Goal: Navigation & Orientation: Find specific page/section

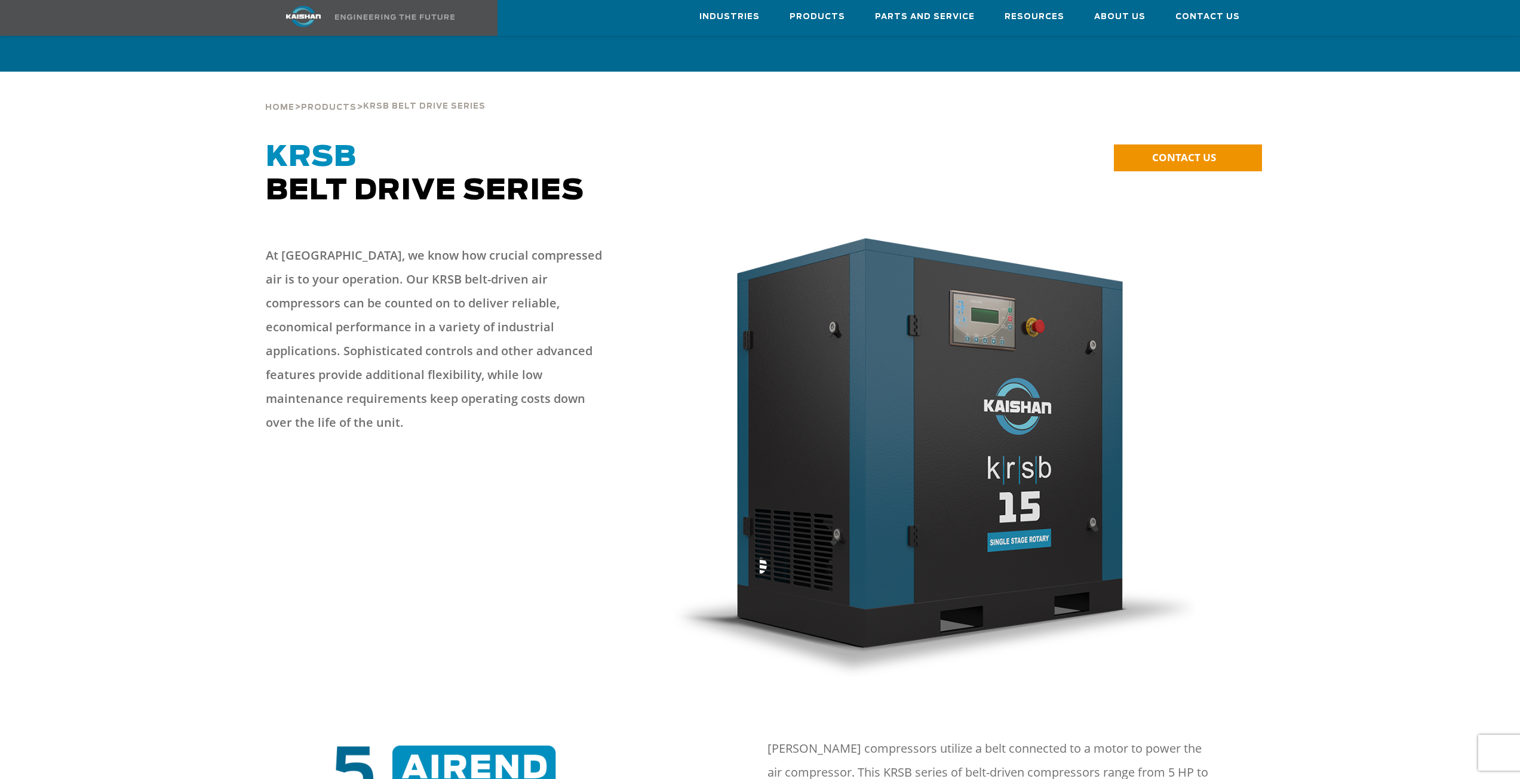
scroll to position [2509, 0]
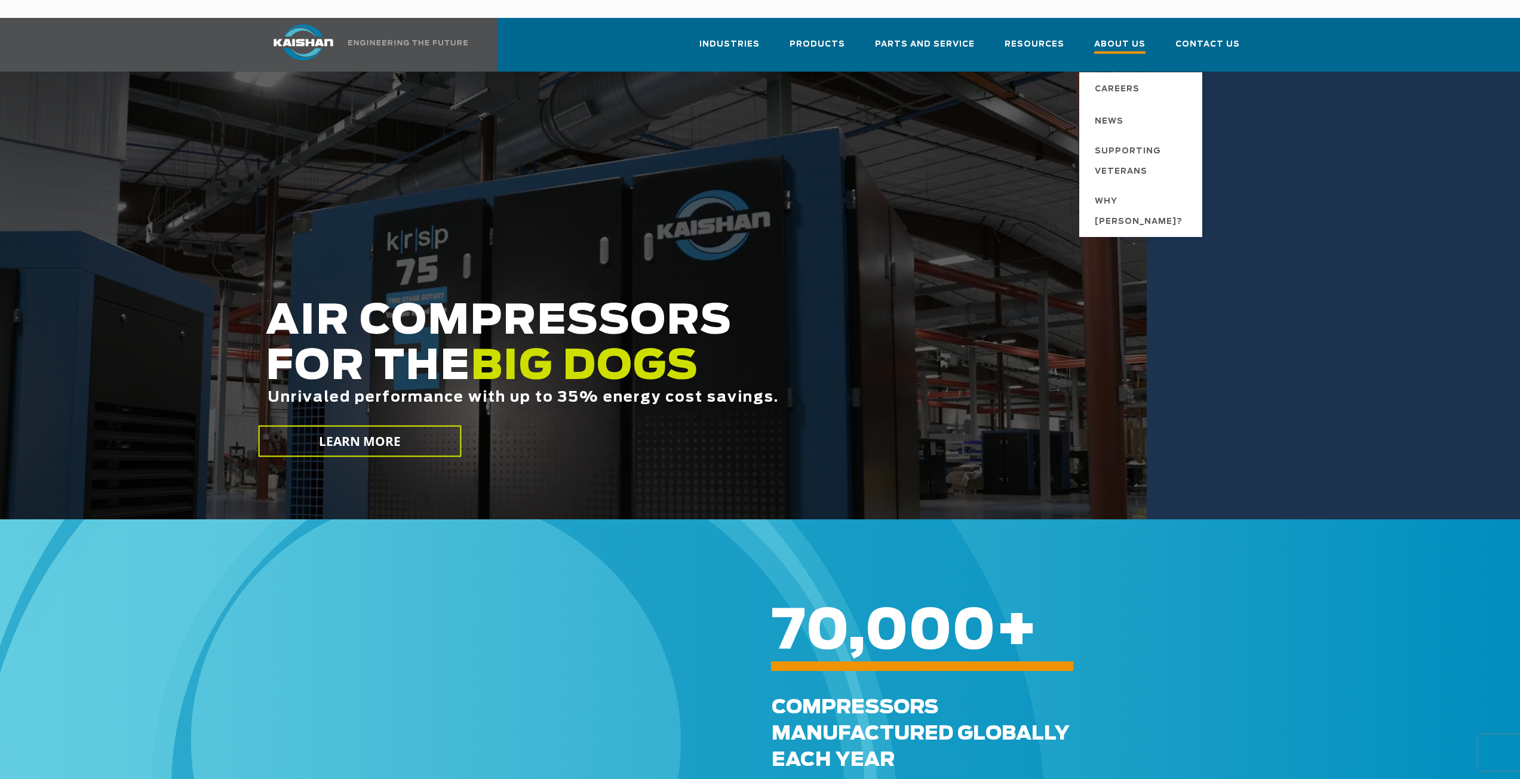
click at [1125, 38] on span "About Us" at bounding box center [1119, 46] width 51 height 16
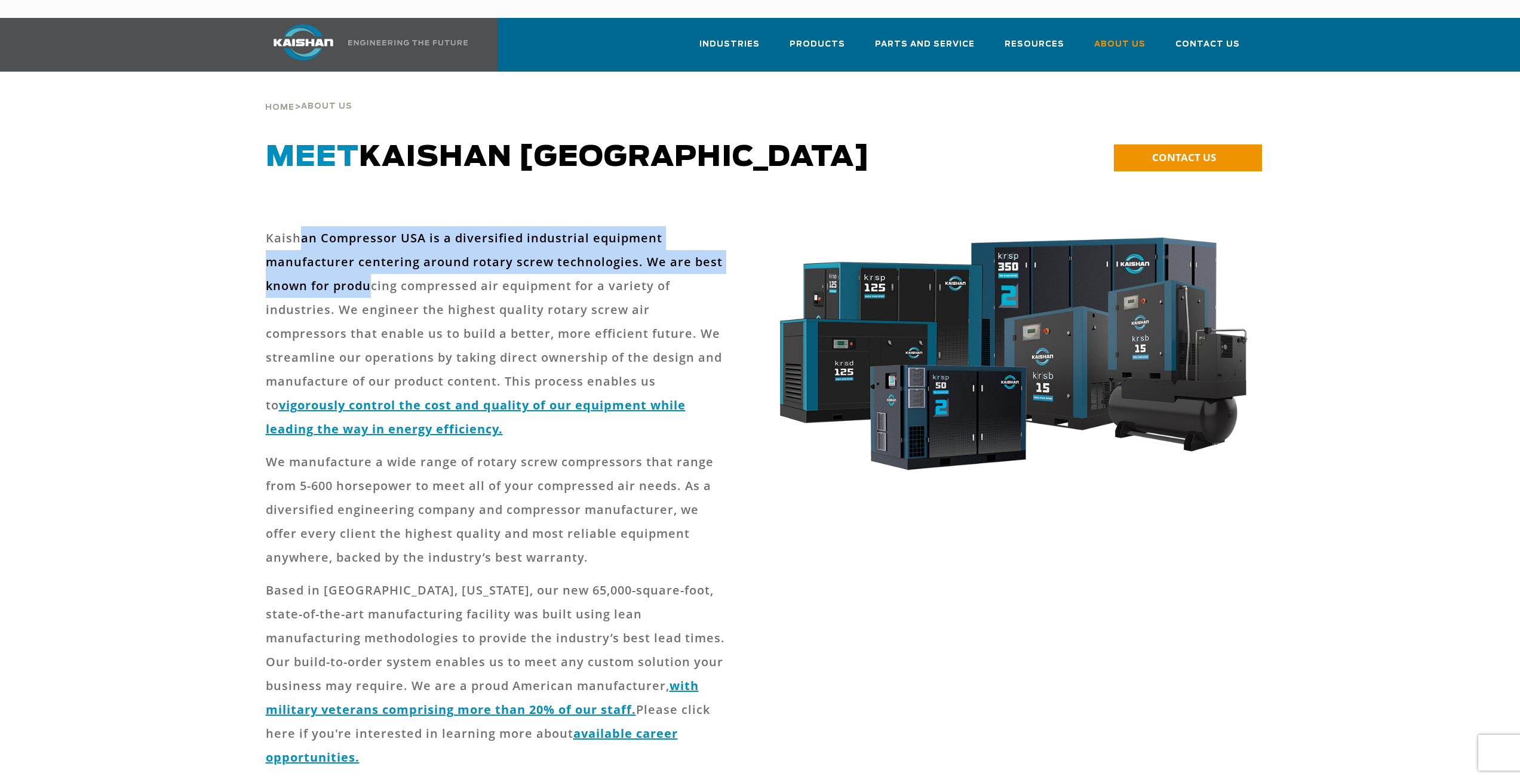
drag, startPoint x: 300, startPoint y: 220, endPoint x: 370, endPoint y: 259, distance: 79.4
click at [370, 259] on p "Kaishan Compressor USA is a diversified industrial equipment manufacturer cente…" at bounding box center [497, 333] width 463 height 215
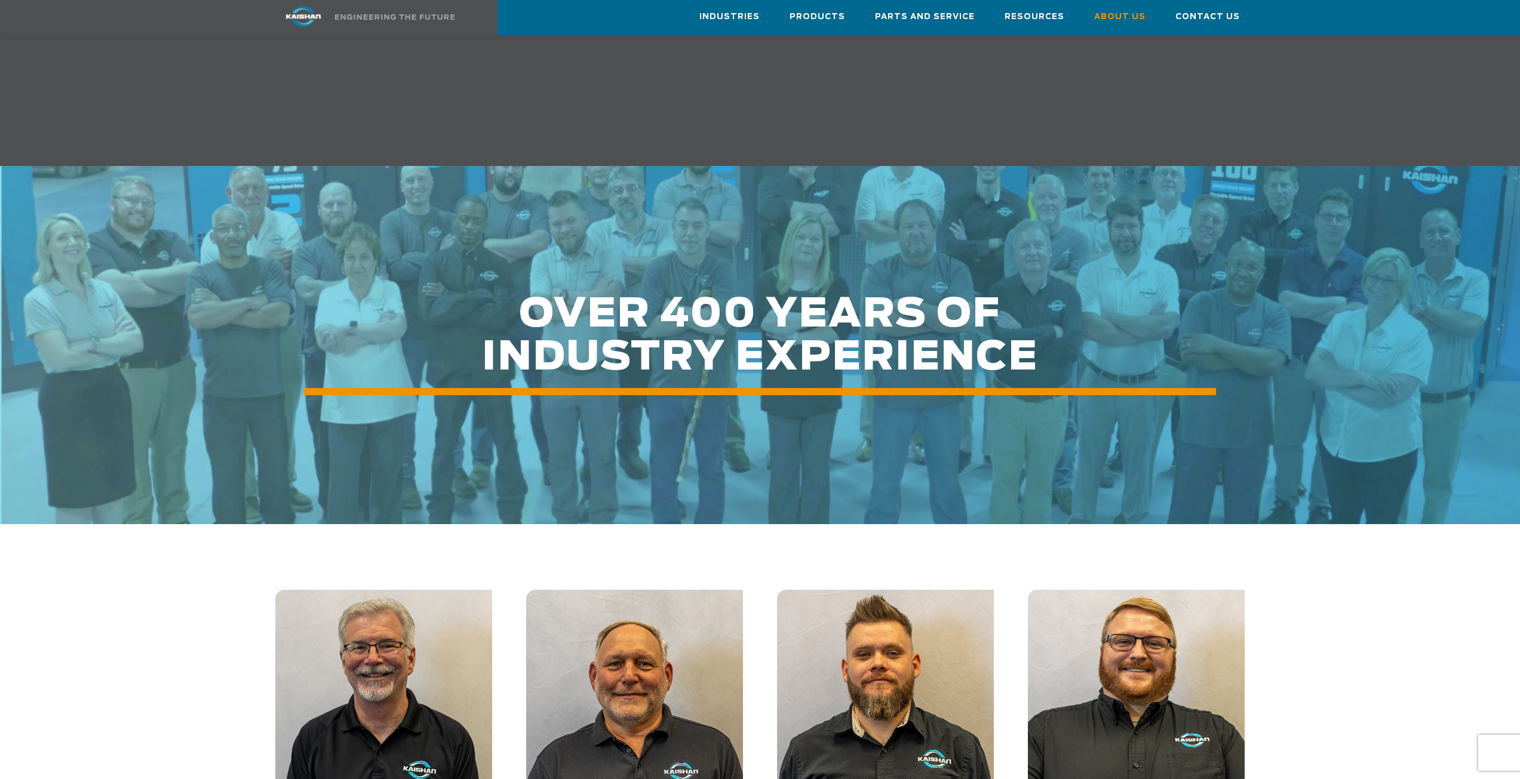
scroll to position [1493, 0]
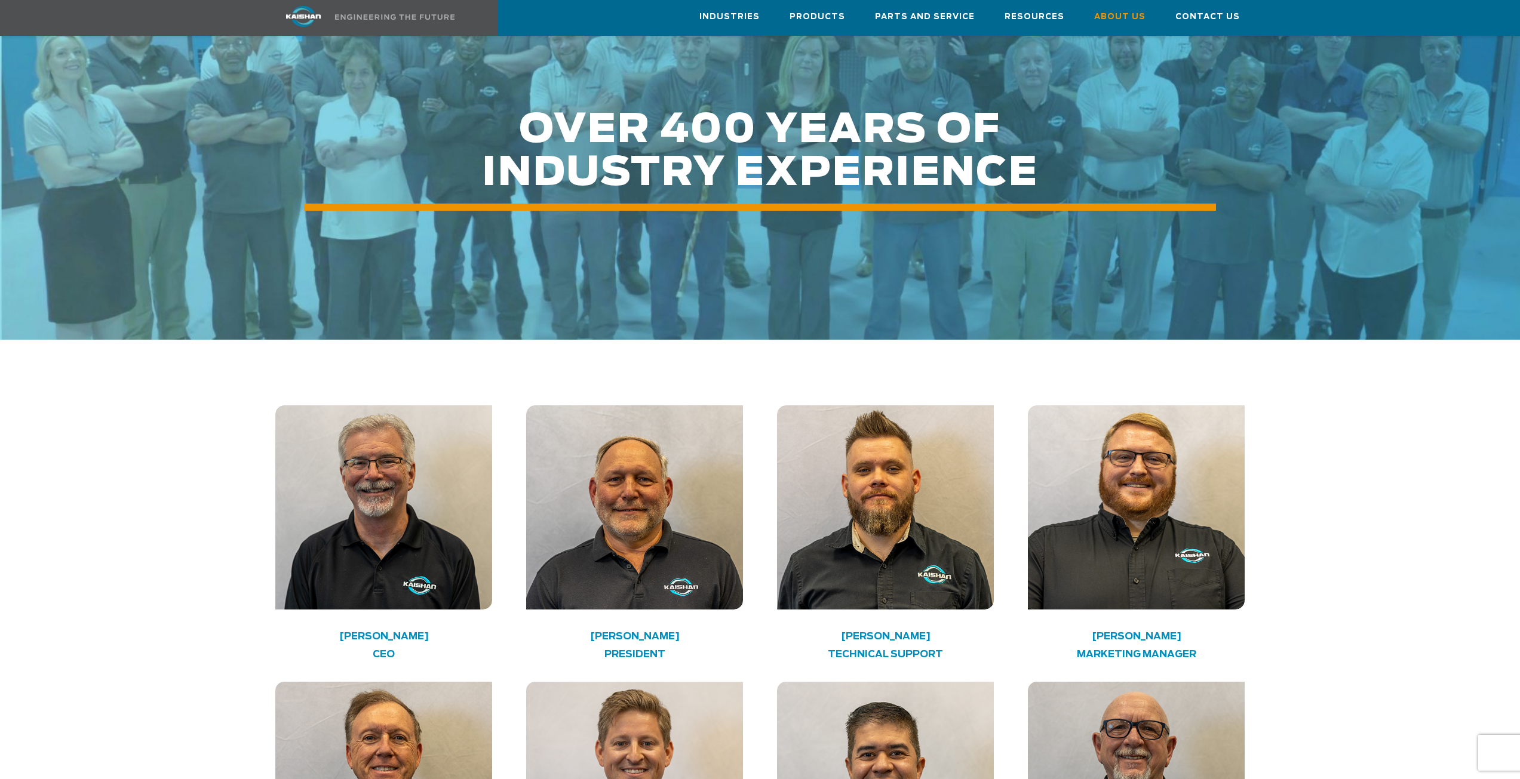
drag, startPoint x: 350, startPoint y: 308, endPoint x: 164, endPoint y: 305, distance: 186.4
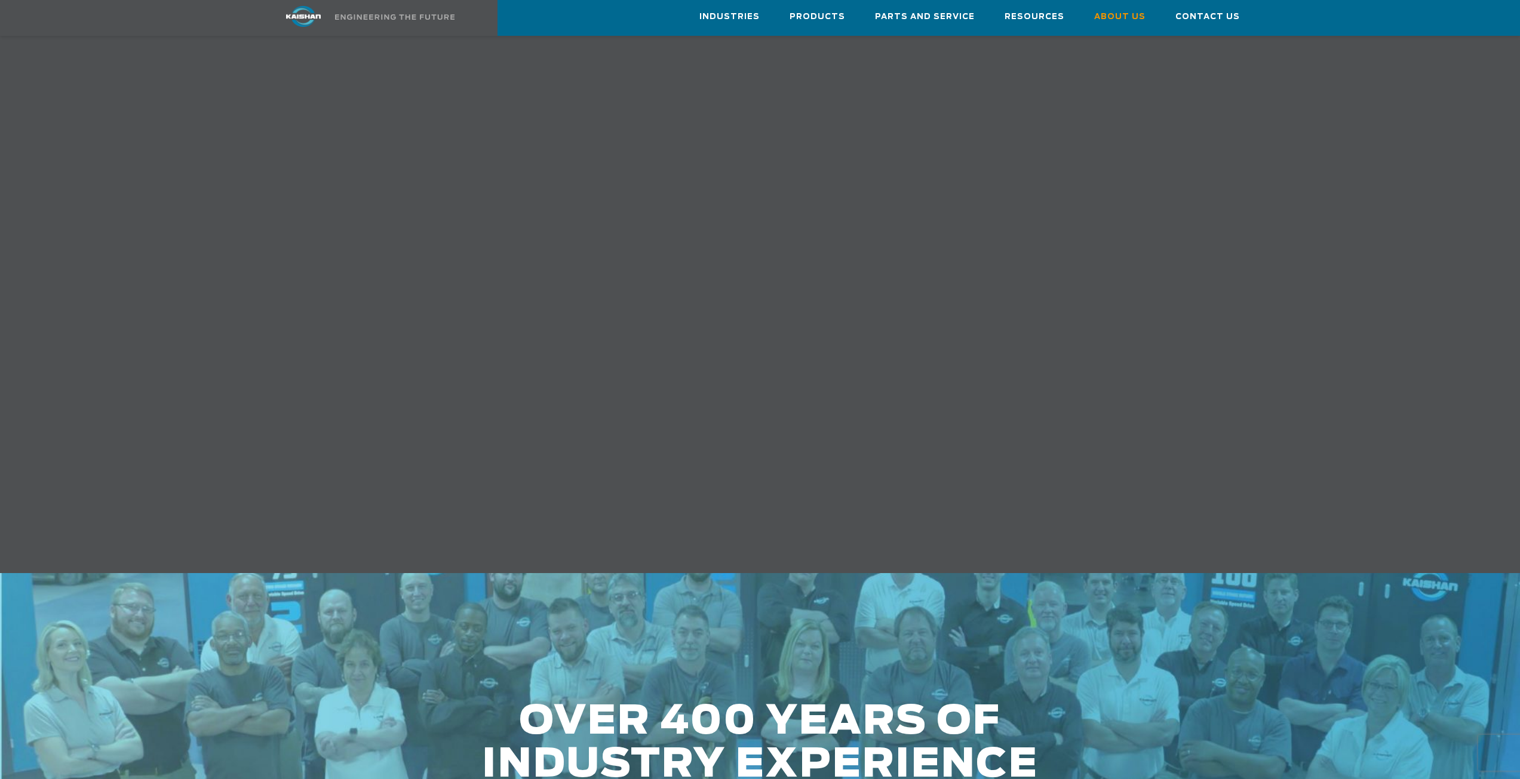
scroll to position [896, 0]
